Goal: Transaction & Acquisition: Book appointment/travel/reservation

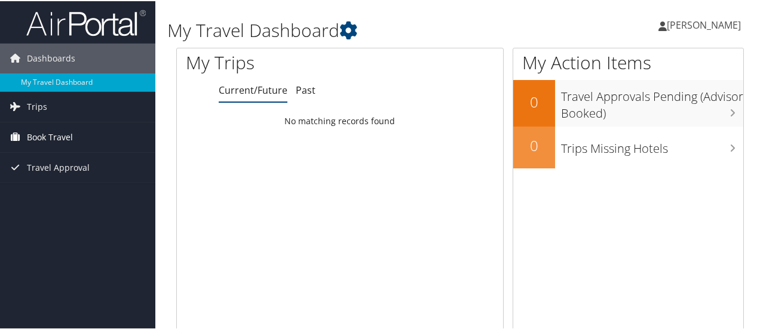
click at [66, 132] on span "Book Travel" at bounding box center [50, 136] width 46 height 30
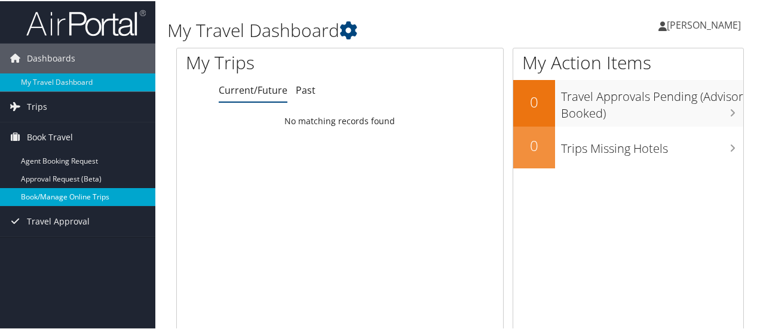
click at [78, 192] on link "Book/Manage Online Trips" at bounding box center [77, 196] width 155 height 18
